Goal: Transaction & Acquisition: Purchase product/service

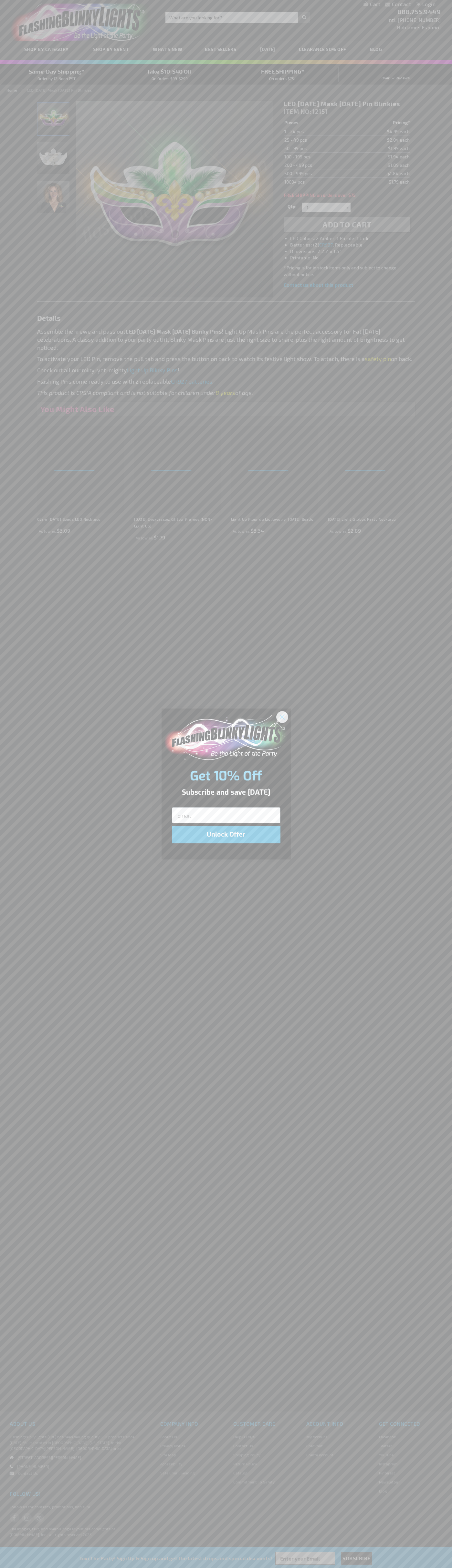
click at [282, 716] on icon "Close dialog" at bounding box center [281, 716] width 4 height 4
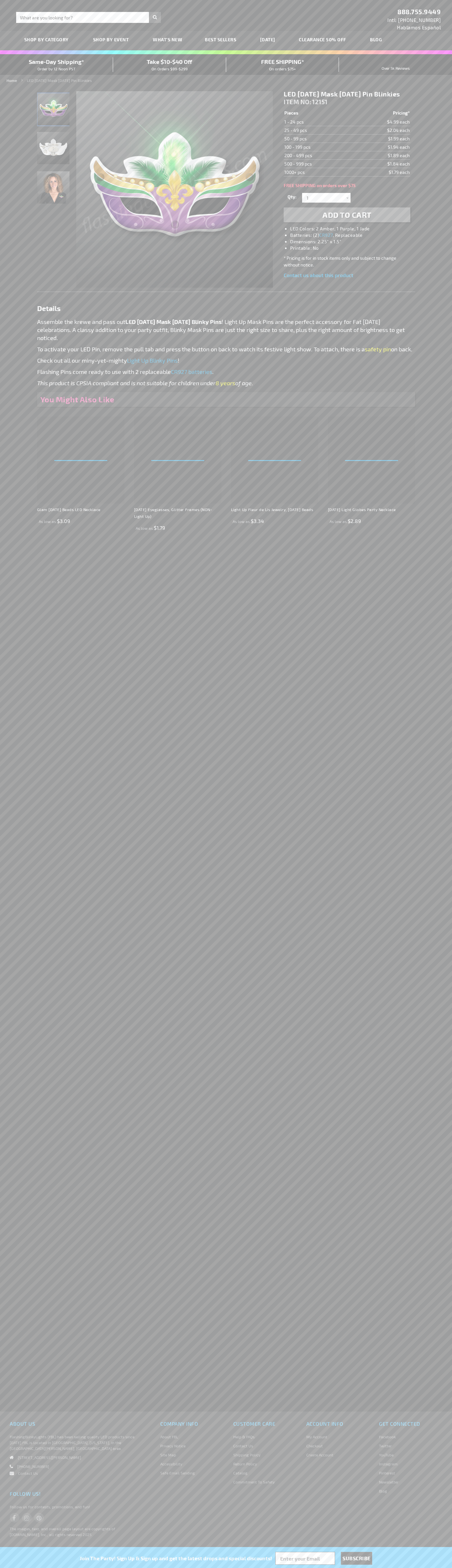
click at [347, 219] on span "Add to Cart" at bounding box center [347, 214] width 49 height 9
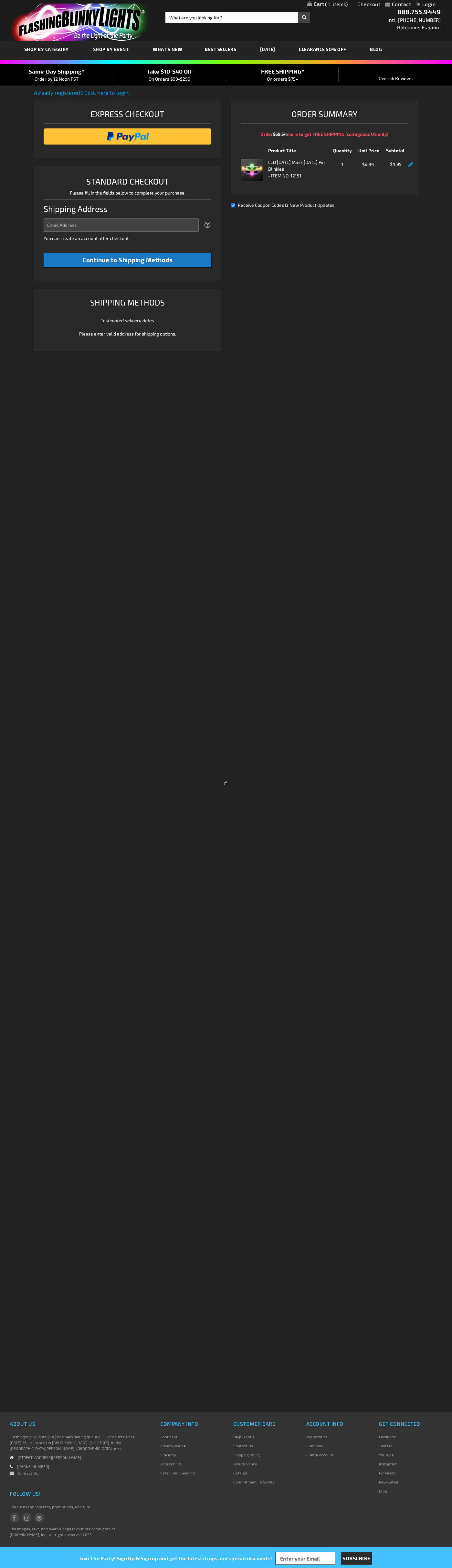
select select "US"
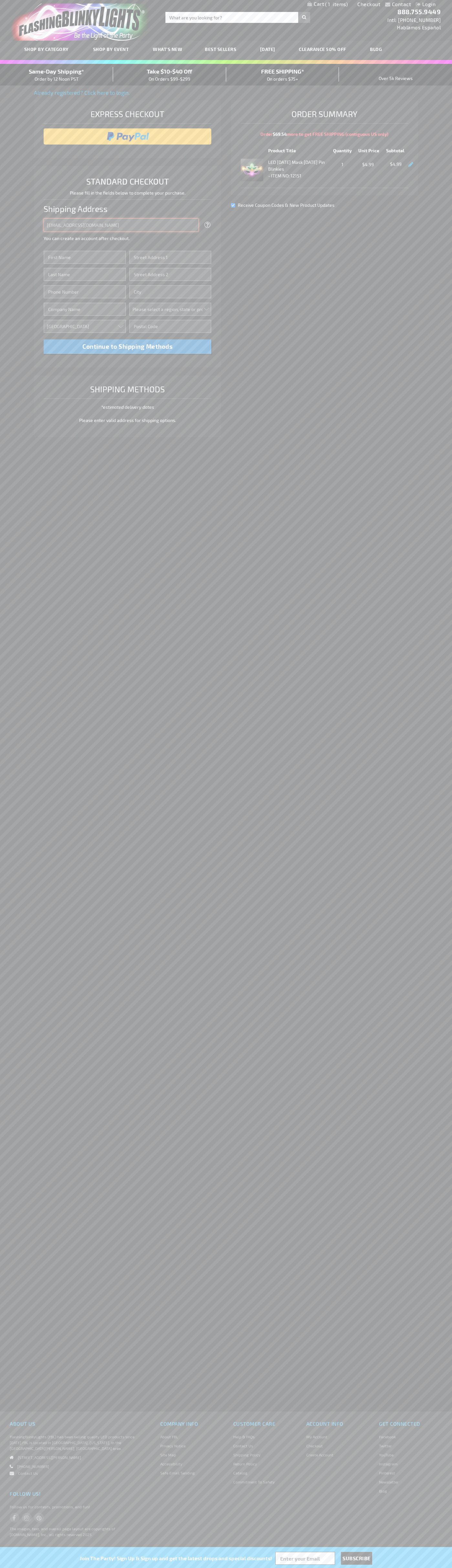
type input "johnsmith005@storebotmail.joonix.net"
type input "John"
type input "76 Ninth Avenue"
type input "First floor"
type input "new york"
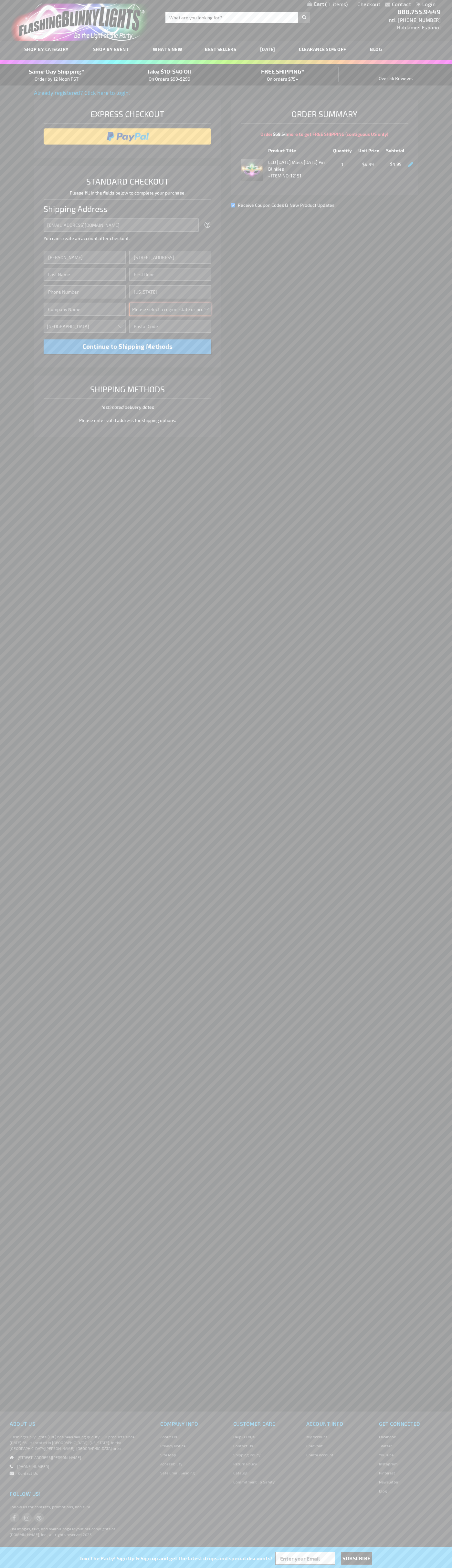
select select "43"
type input "10011"
type input "Smith"
type input "6502530000"
type input "John Smith"
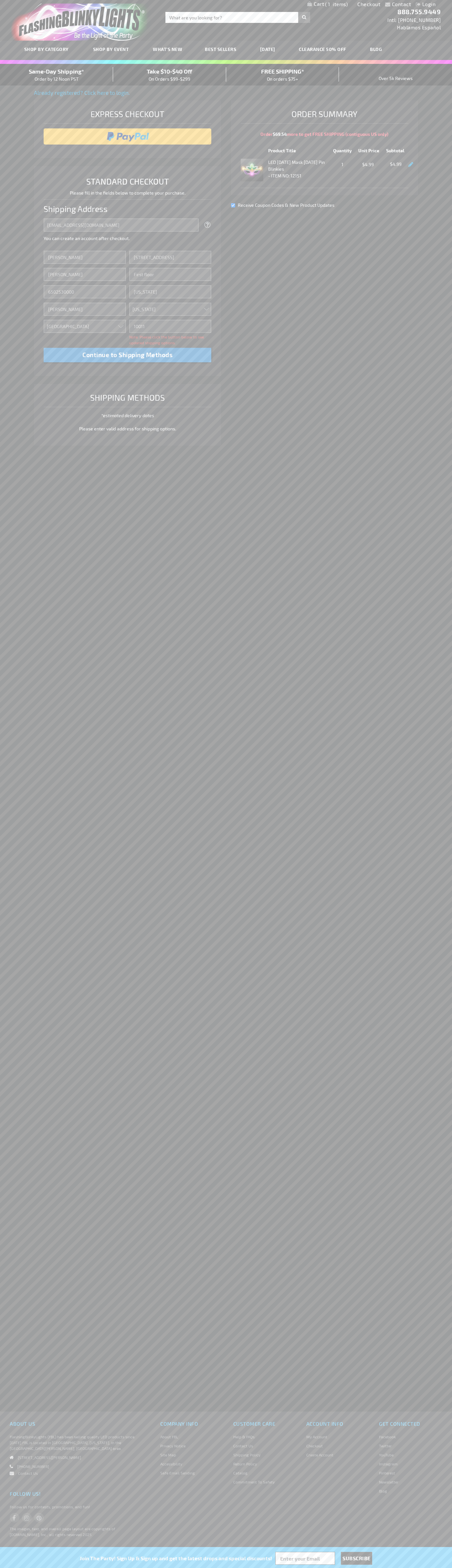
click at [57, 75] on div "Same-Day Shipping* Order by 12 Noon PST" at bounding box center [57, 74] width 113 height 15
click at [127, 136] on input "image" at bounding box center [127, 136] width 161 height 13
